Goal: Task Accomplishment & Management: Manage account settings

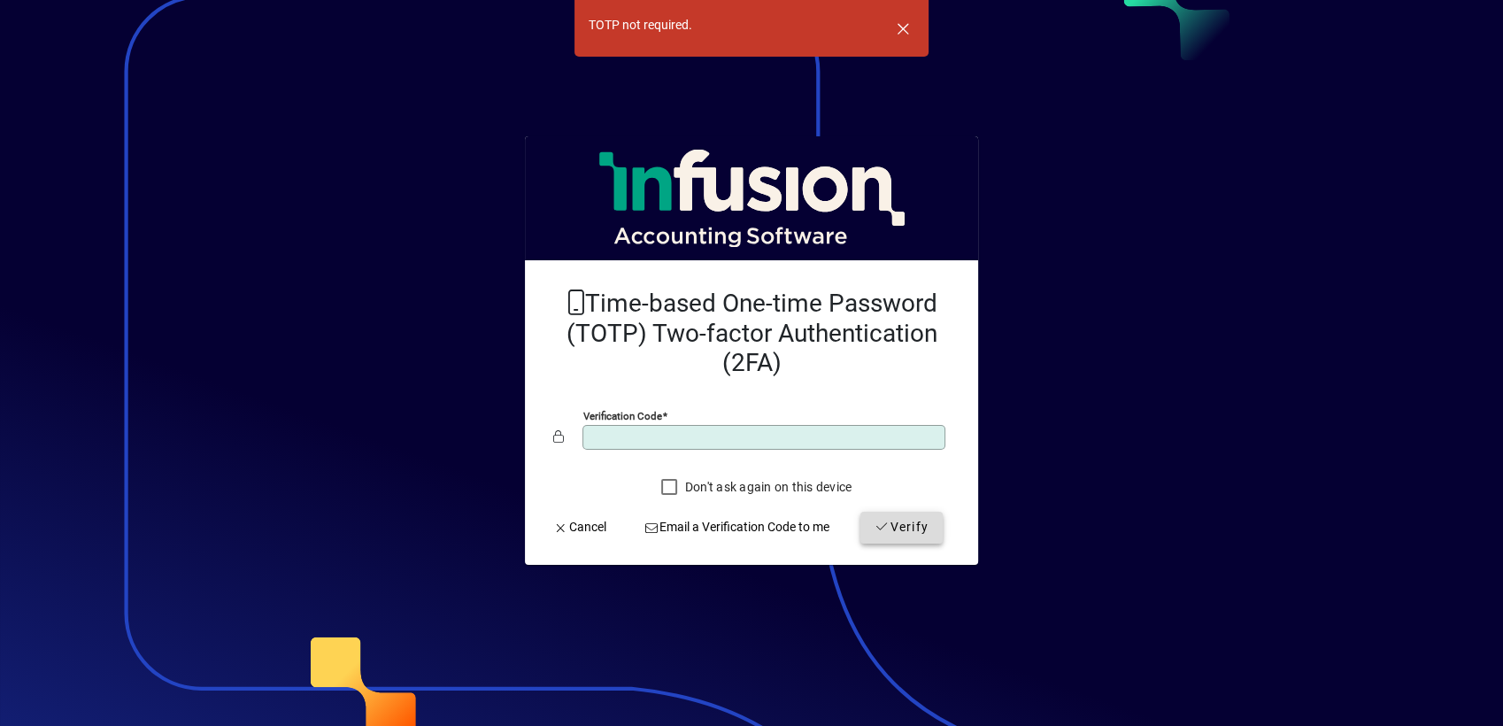
click at [907, 531] on span "Verify" at bounding box center [902, 527] width 54 height 19
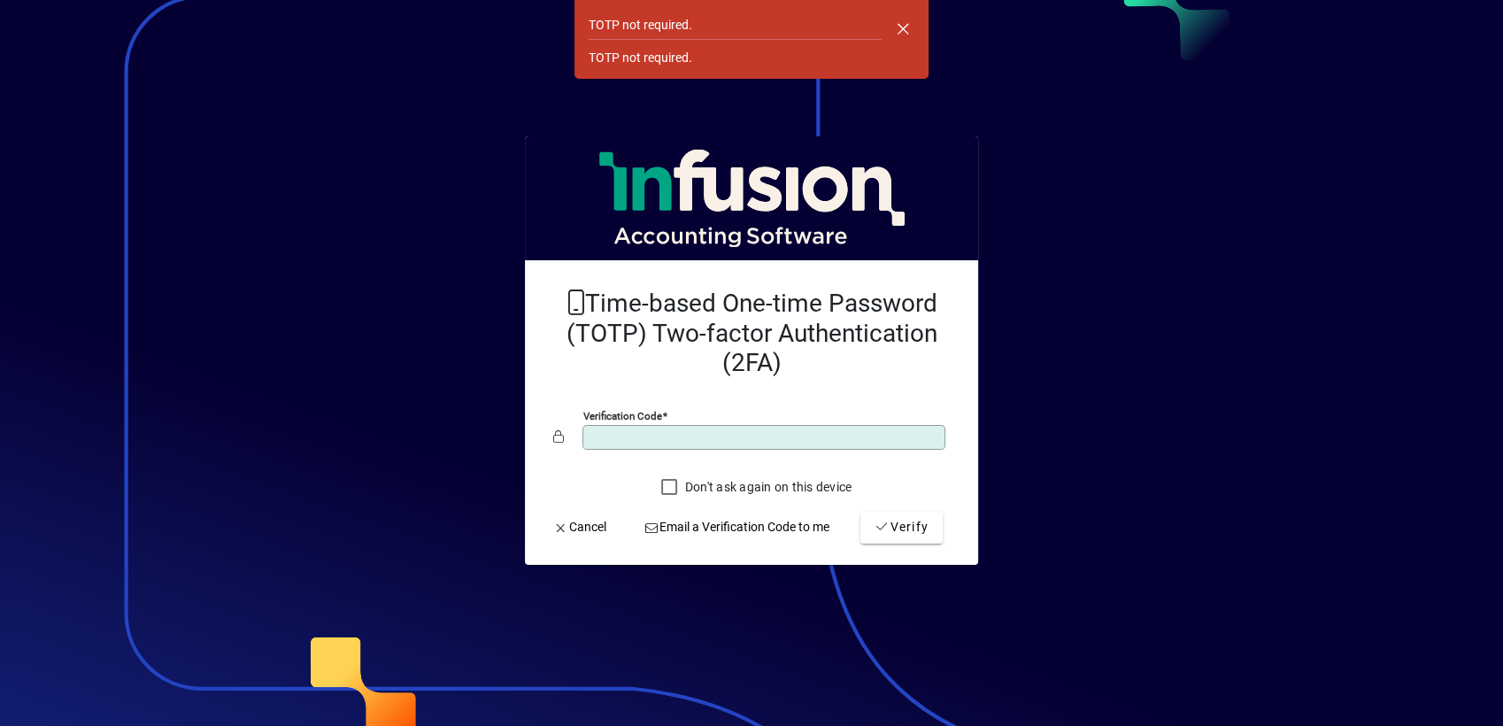
click at [1073, 313] on div at bounding box center [751, 363] width 1503 height 726
click at [1080, 132] on div at bounding box center [751, 363] width 1503 height 726
click at [696, 414] on mat-card-content "Time-based One-time Password (TOTP) Two-factor Authentication (2FA) Verificatio…" at bounding box center [751, 389] width 425 height 230
click at [644, 429] on div "Verification code ******" at bounding box center [764, 437] width 363 height 25
drag, startPoint x: 644, startPoint y: 429, endPoint x: 544, endPoint y: 434, distance: 100.2
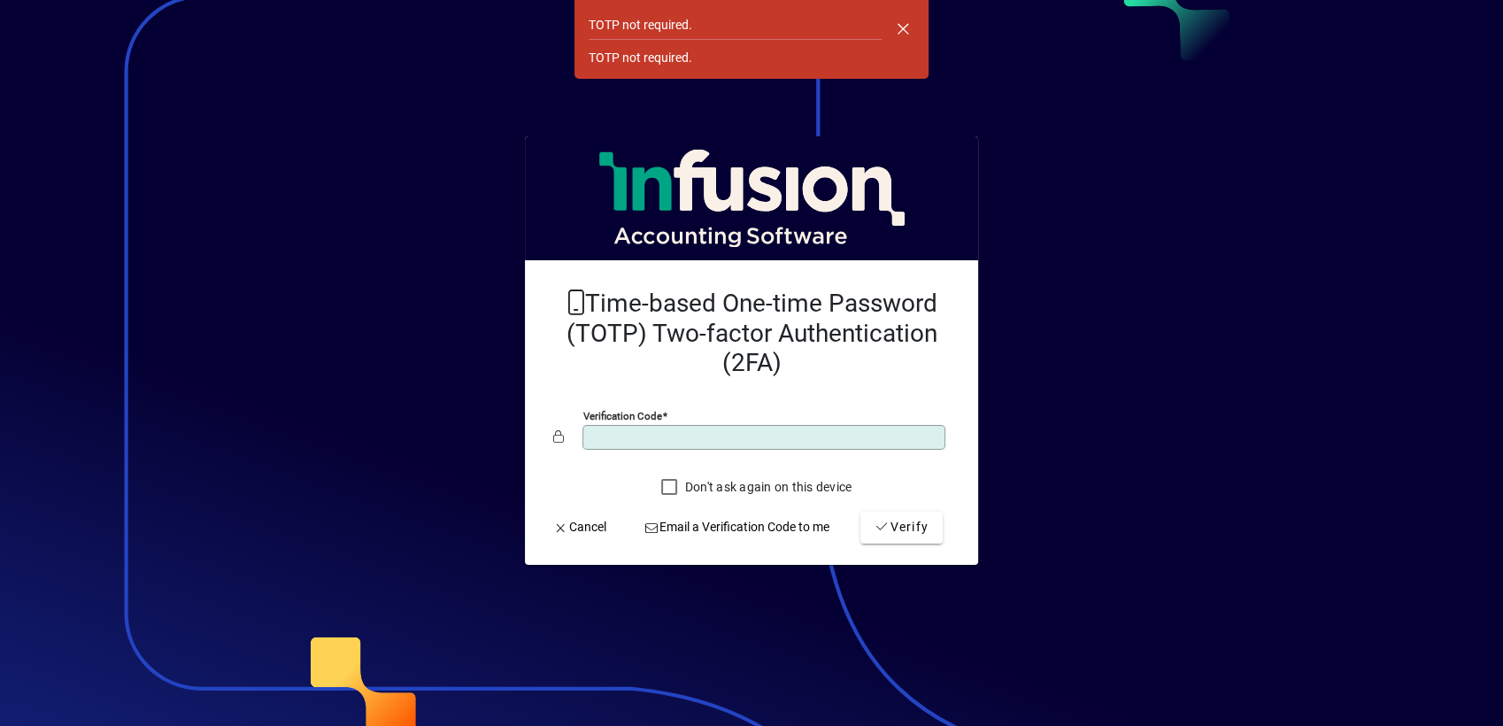
click at [544, 434] on mat-card-content "Time-based One-time Password (TOTP) Two-factor Authentication (2FA) Verificatio…" at bounding box center [751, 389] width 425 height 230
type input "******"
click at [907, 524] on span "Verify" at bounding box center [902, 527] width 54 height 19
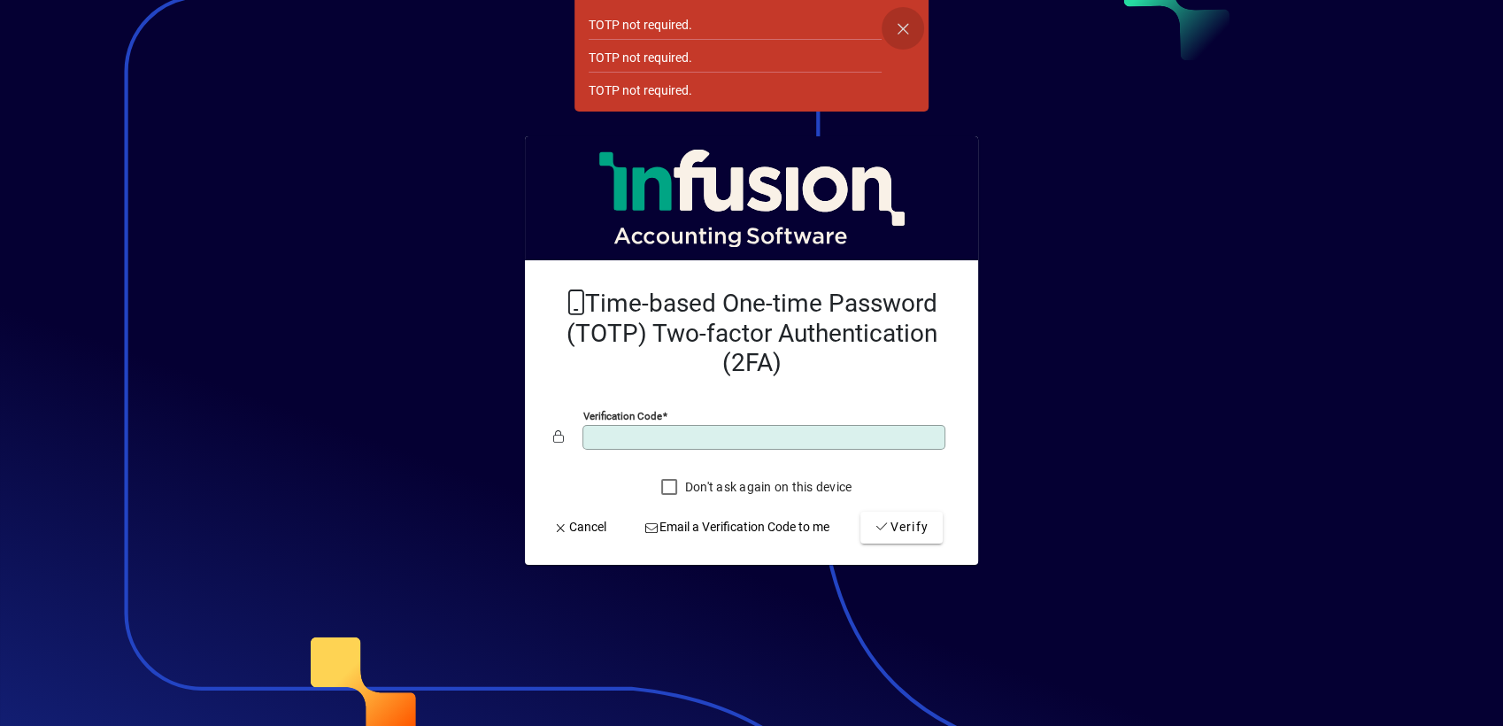
click at [901, 27] on span "button" at bounding box center [903, 28] width 42 height 42
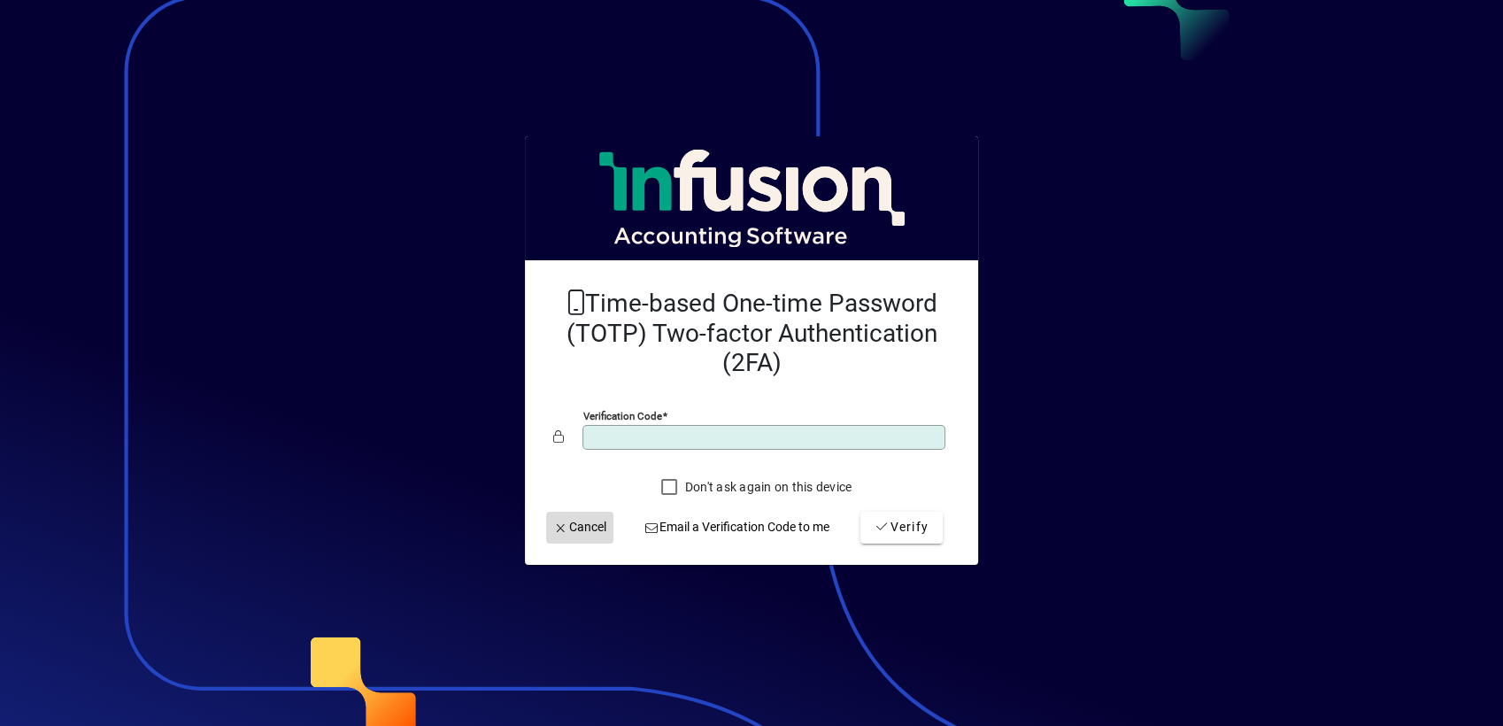
click at [582, 529] on span "Cancel" at bounding box center [579, 527] width 53 height 19
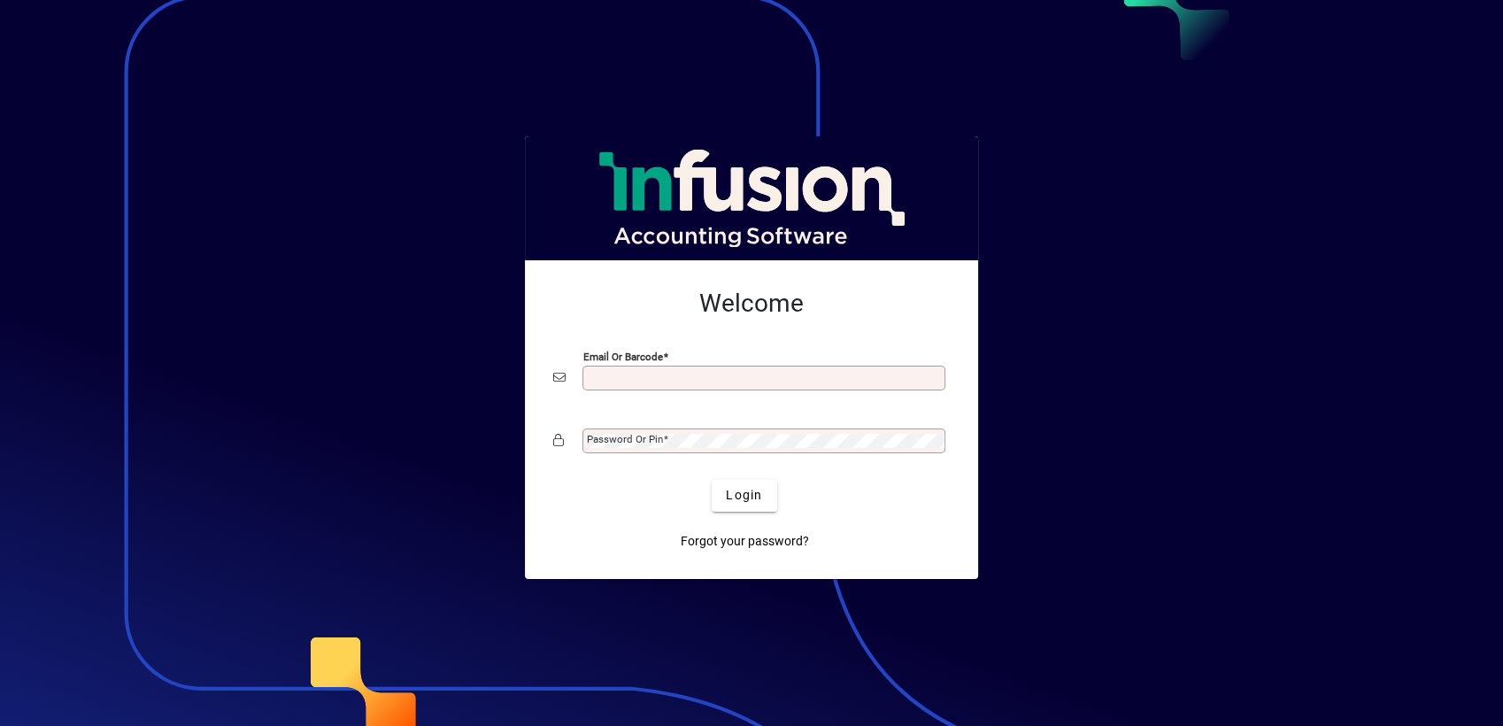
click at [673, 375] on input "Email or Barcode" at bounding box center [766, 378] width 358 height 14
type input "**********"
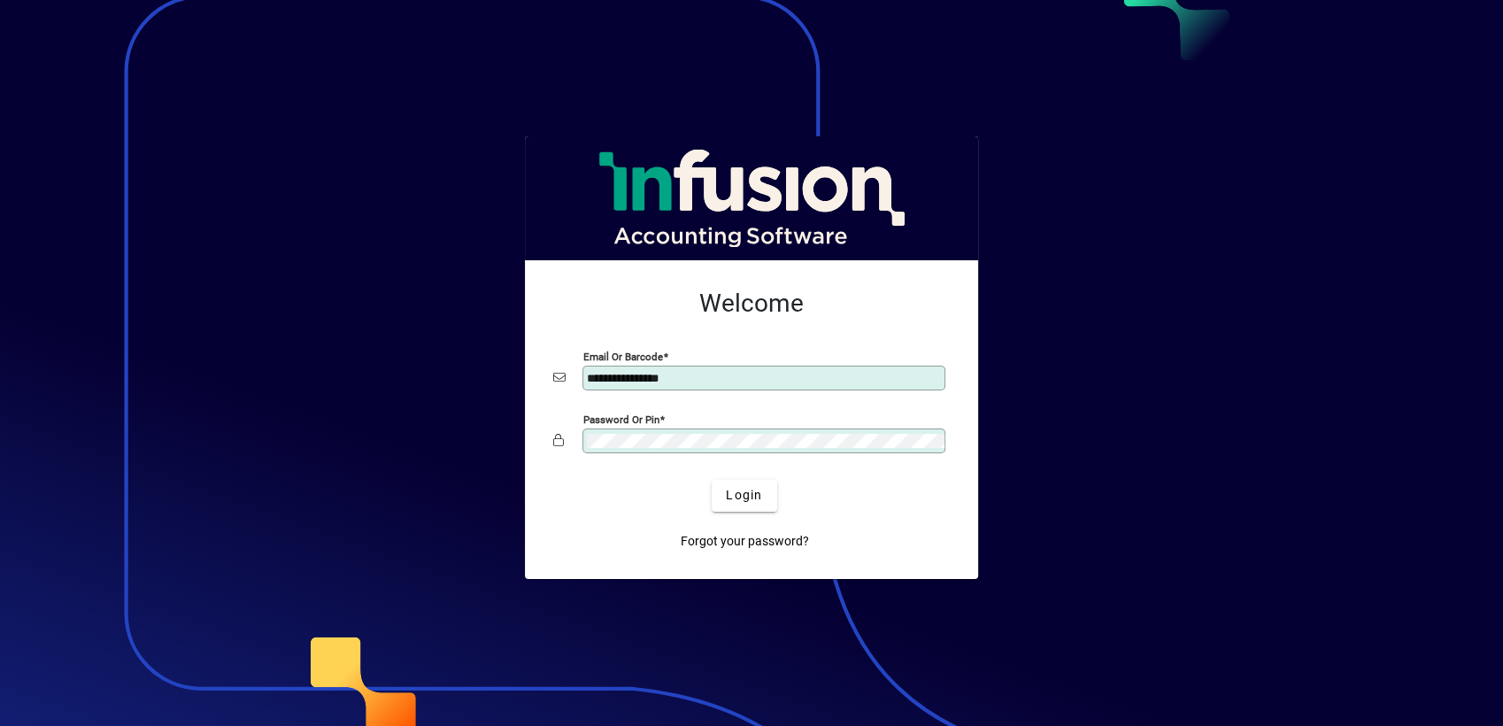
click at [712, 480] on button "Login" at bounding box center [744, 496] width 65 height 32
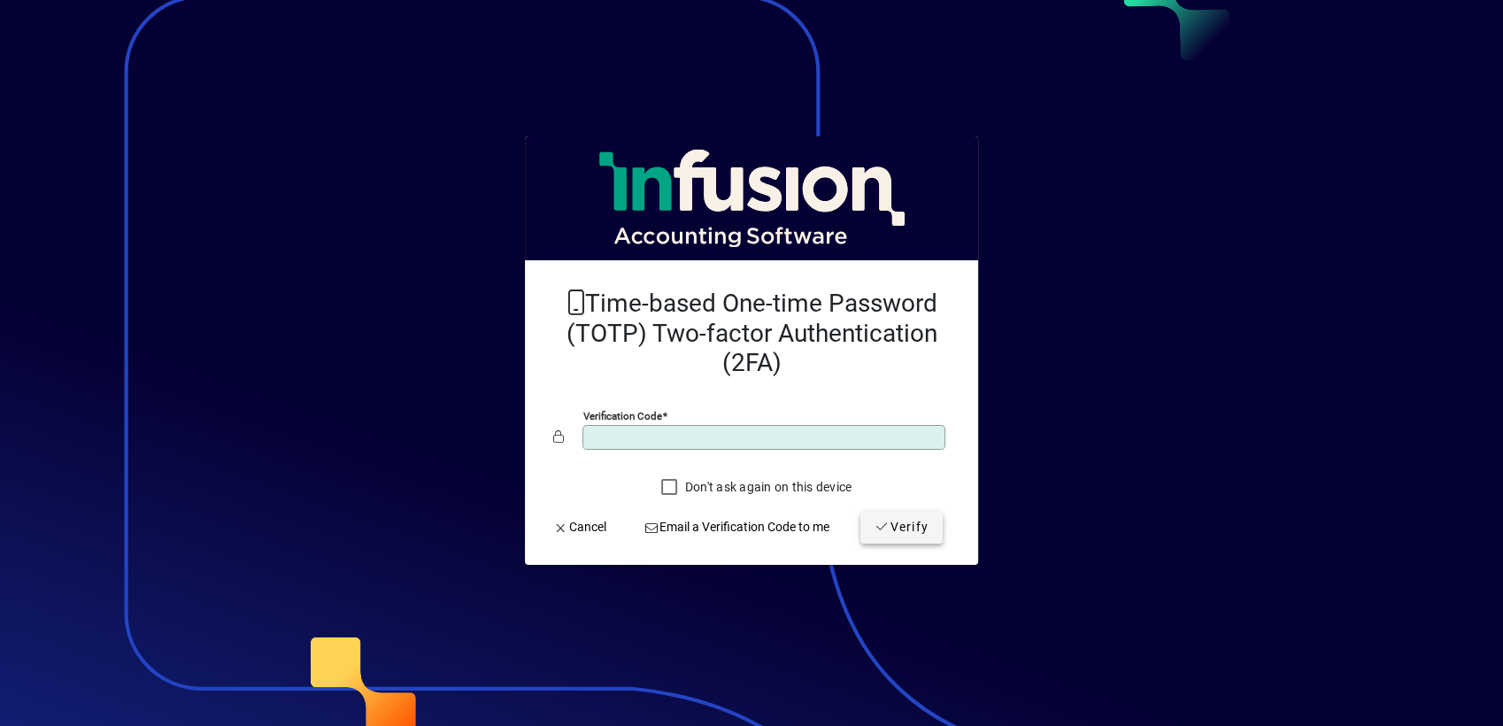
type input "******"
click at [879, 521] on icon "submit" at bounding box center [883, 527] width 16 height 12
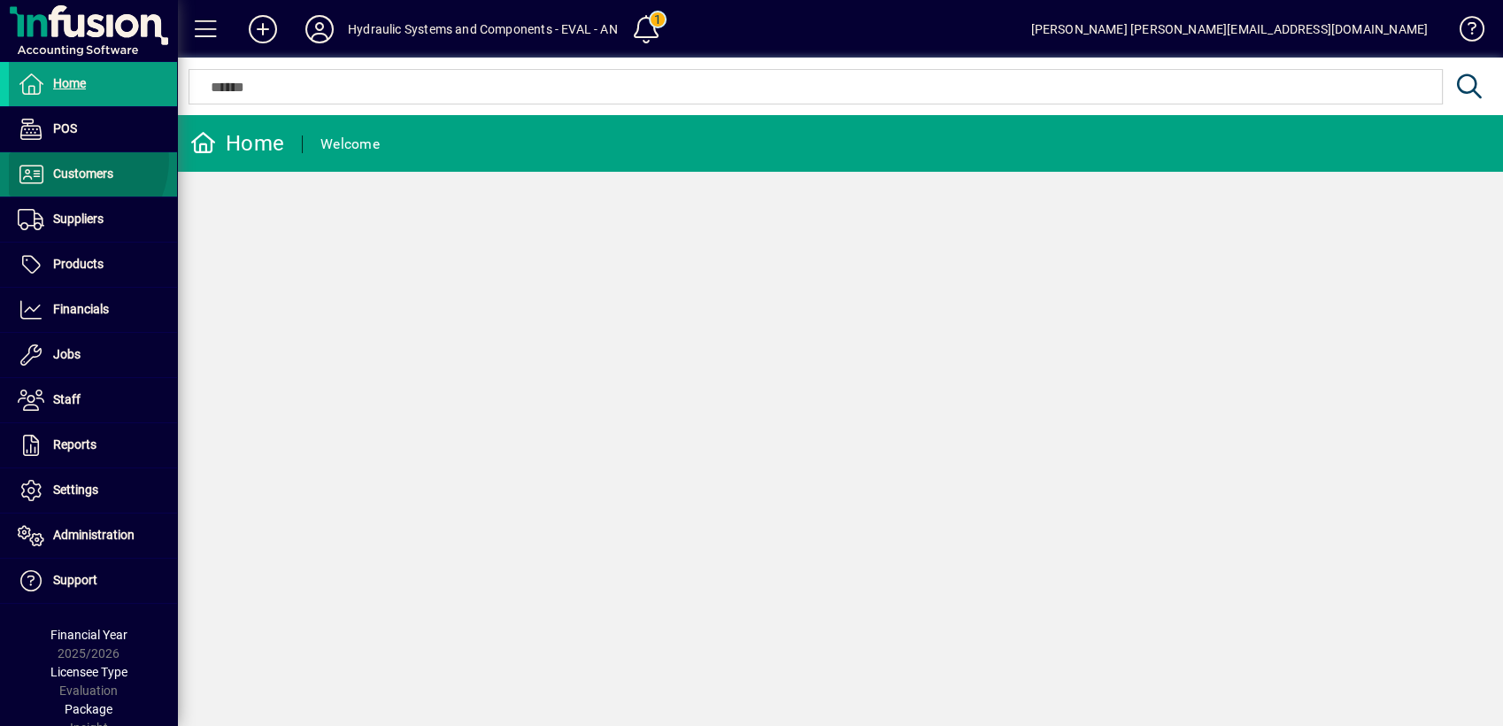
click at [68, 159] on span at bounding box center [93, 174] width 168 height 42
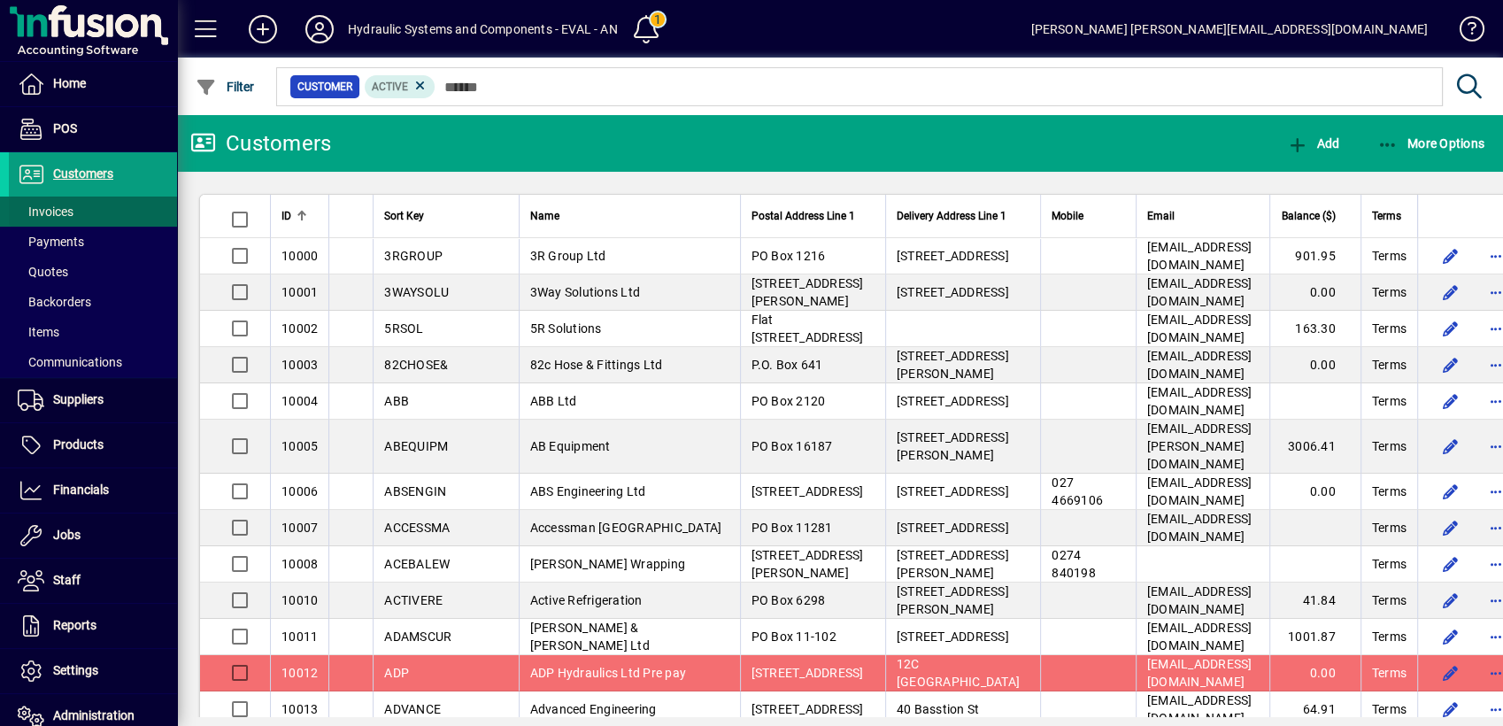
click at [66, 205] on span "Invoices" at bounding box center [46, 212] width 56 height 14
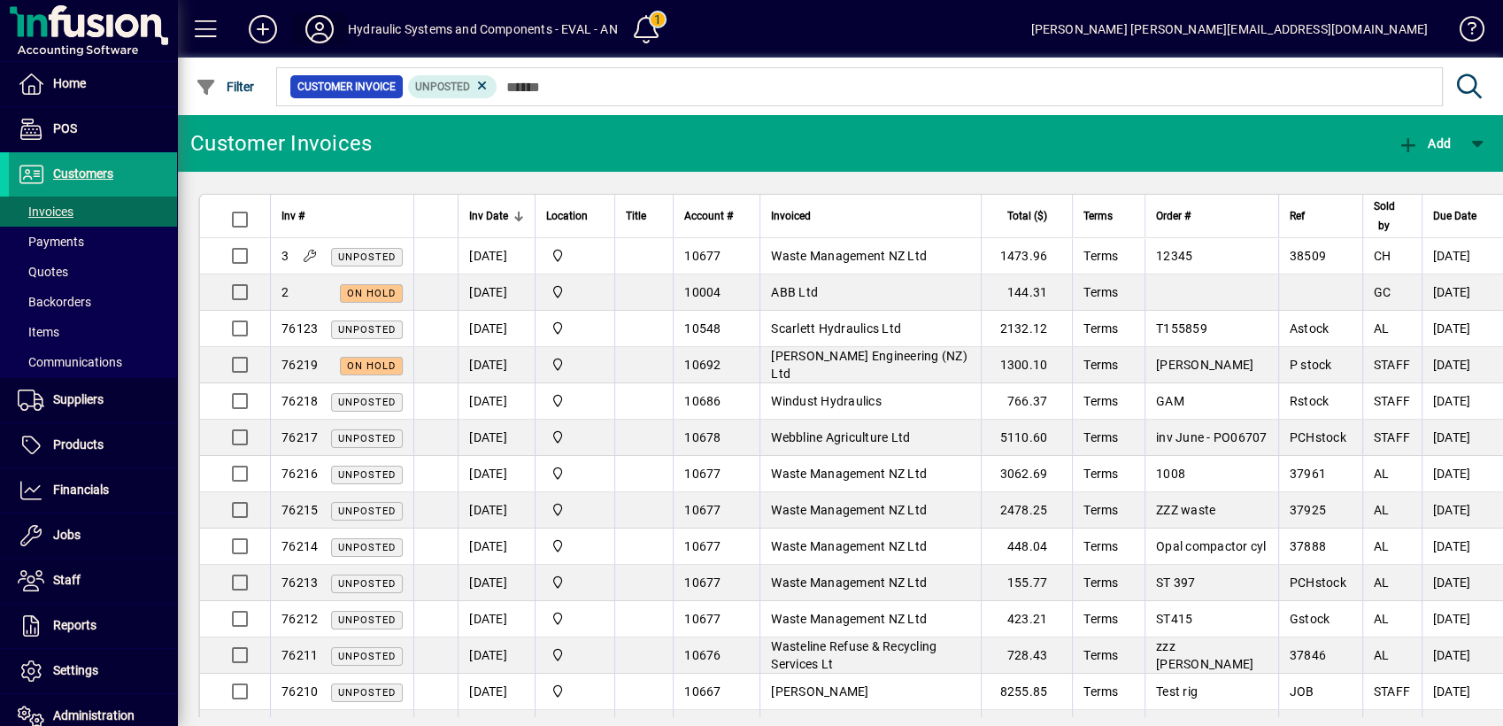
click at [308, 16] on icon at bounding box center [319, 29] width 35 height 28
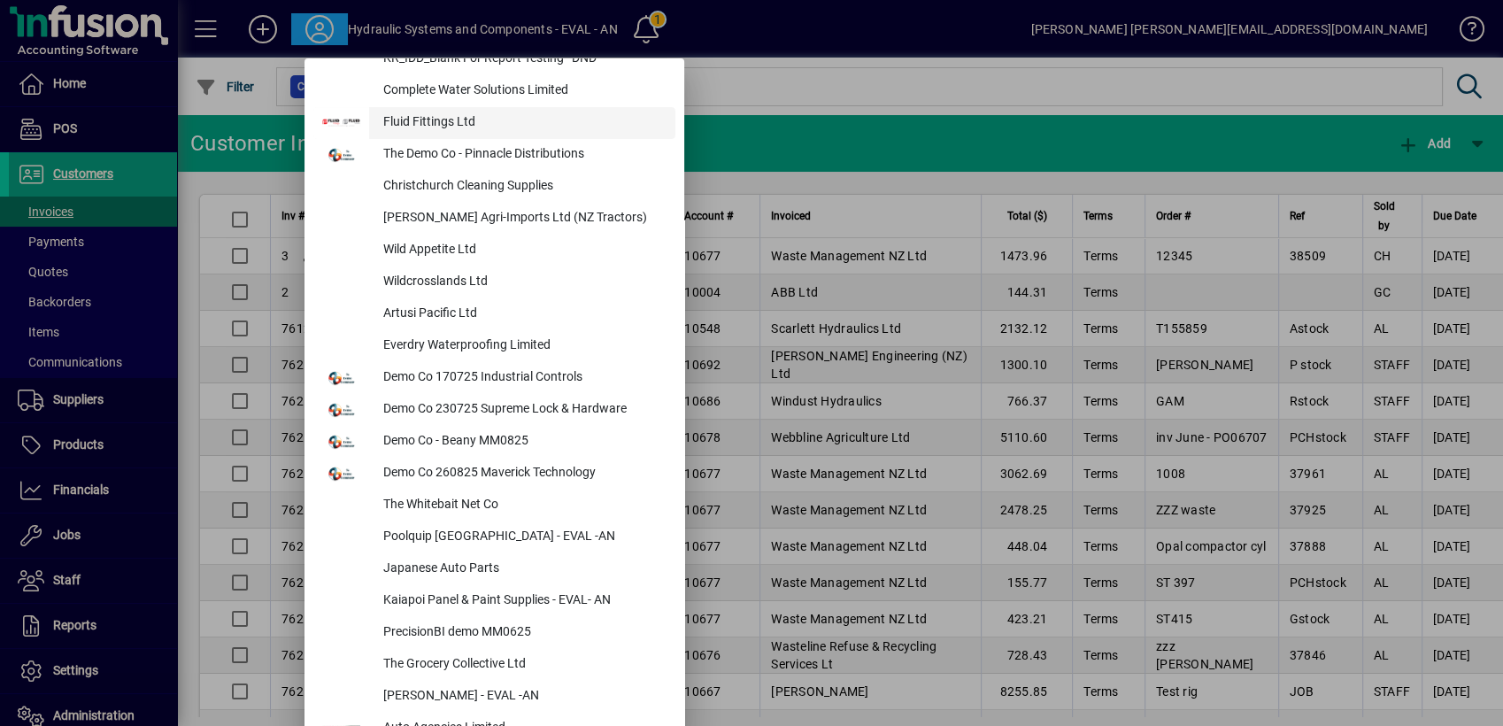
scroll to position [666, 0]
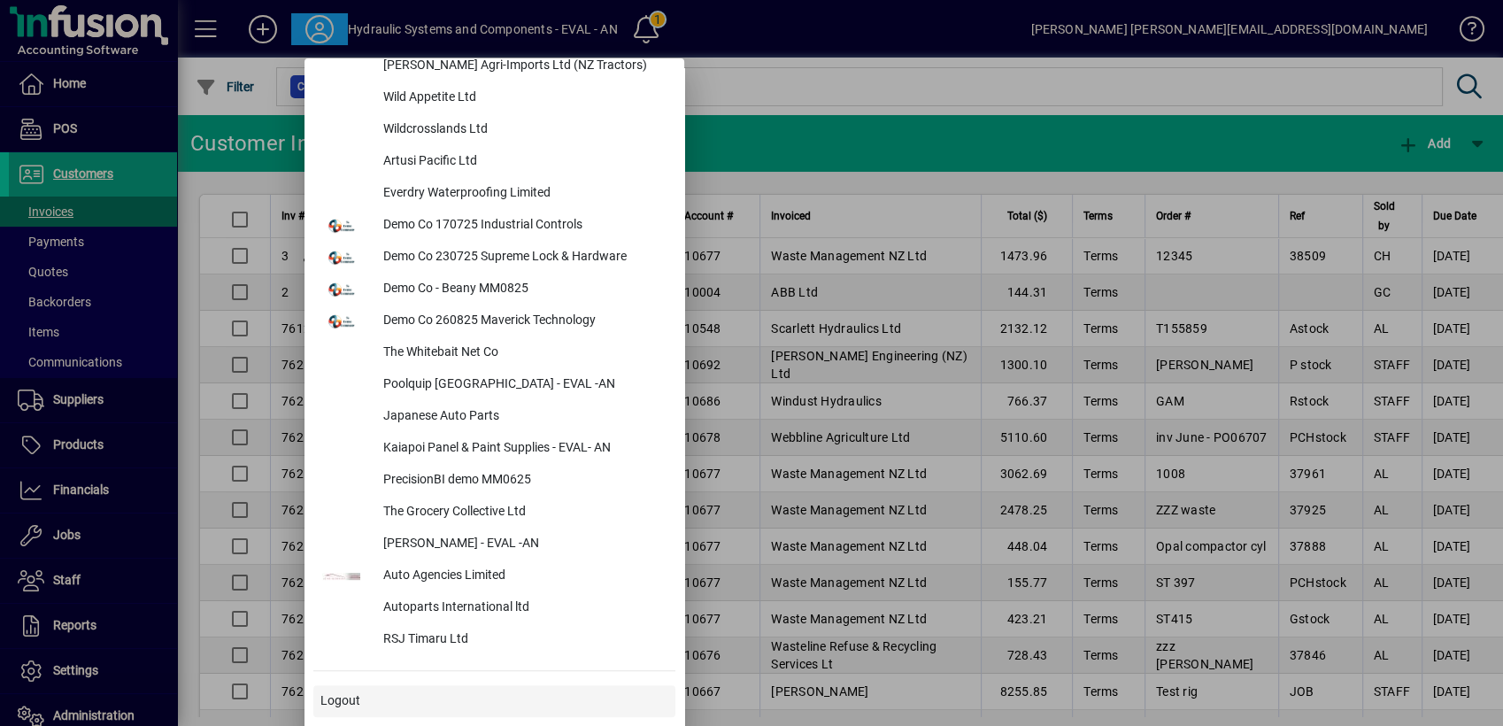
click at [347, 701] on span "Logout" at bounding box center [340, 700] width 40 height 19
